Goal: Task Accomplishment & Management: Use online tool/utility

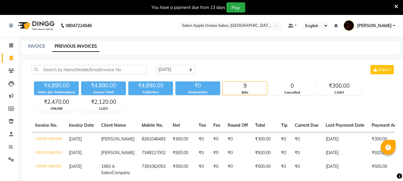
select select "[DATE]"
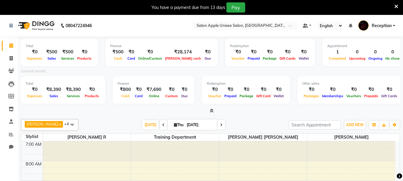
click at [396, 7] on icon at bounding box center [397, 6] width 4 height 5
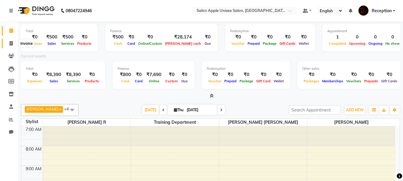
click at [8, 45] on span at bounding box center [11, 43] width 10 height 7
select select "92"
select select "service"
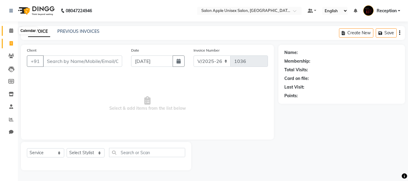
click at [10, 30] on icon at bounding box center [11, 30] width 4 height 4
